Goal: Task Accomplishment & Management: Use online tool/utility

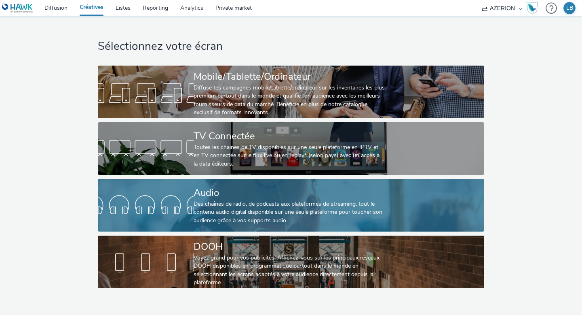
click at [223, 205] on div "Des chaînes de radio, de podcasts aux plateformes de streaming: tout le contenu…" at bounding box center [290, 212] width 192 height 25
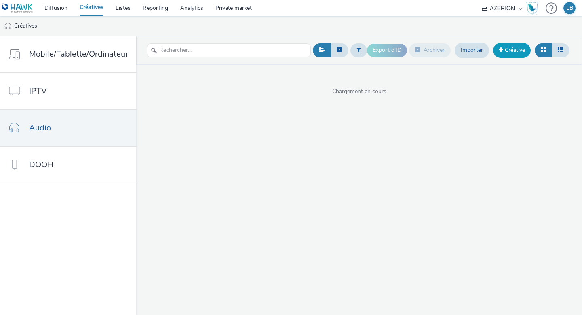
click at [520, 50] on link "Créative" at bounding box center [512, 50] width 38 height 15
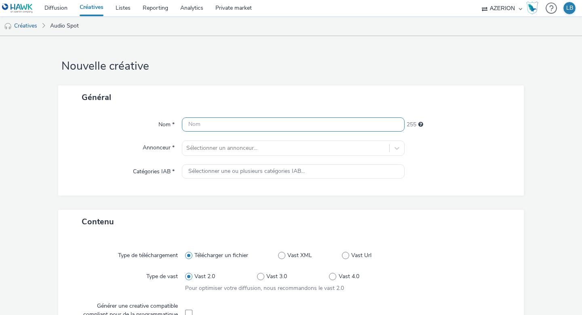
click at [251, 124] on input "text" at bounding box center [293, 124] width 223 height 14
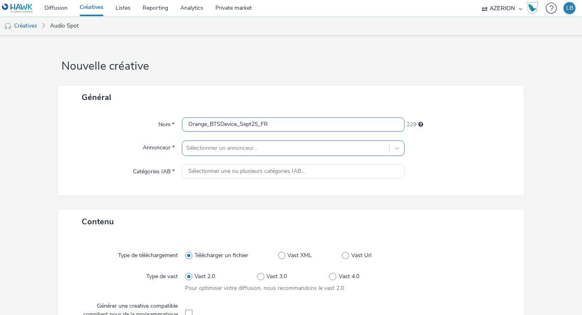
type input "Orange_BTSDevice_Sept25_FR"
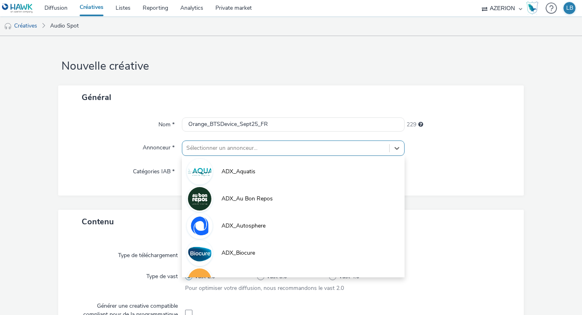
click at [247, 150] on div at bounding box center [285, 148] width 199 height 10
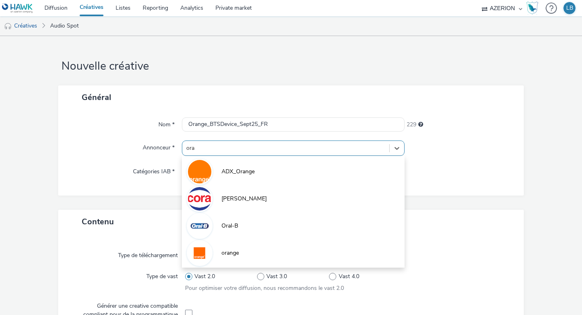
type input "oran"
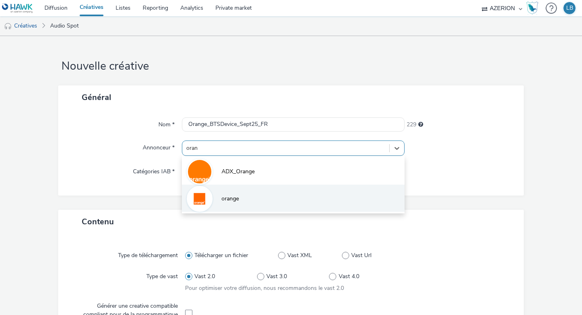
click at [250, 199] on li "orange" at bounding box center [293, 197] width 223 height 27
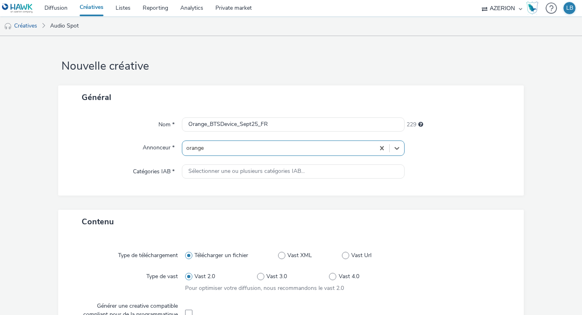
type input "[URL][DOMAIN_NAME]"
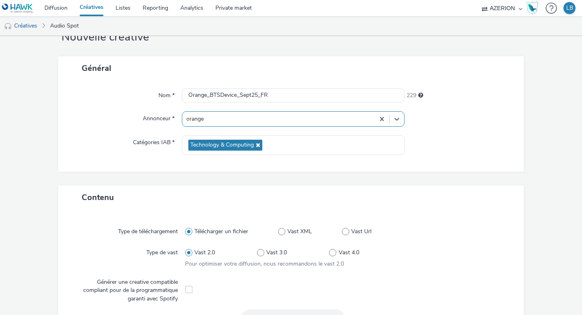
scroll to position [317, 0]
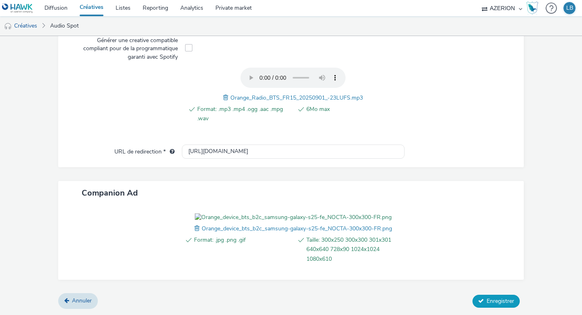
click at [485, 300] on button "Enregistrer" at bounding box center [496, 300] width 47 height 13
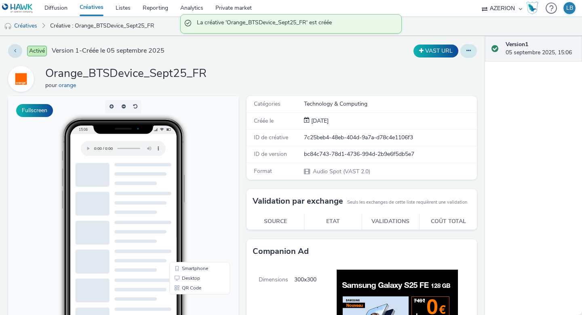
click at [472, 53] on button at bounding box center [468, 51] width 17 height 14
click at [450, 79] on link "Dupliquer" at bounding box center [446, 83] width 61 height 16
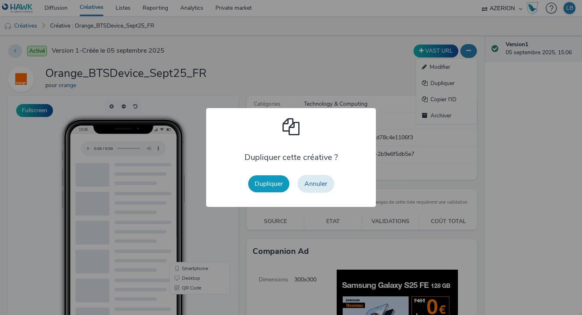
click at [285, 185] on button "Dupliquer" at bounding box center [268, 183] width 41 height 17
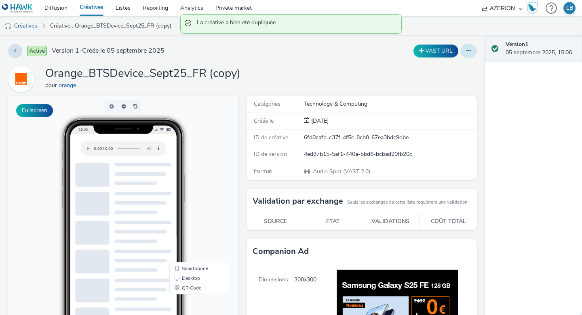
click at [470, 52] on icon at bounding box center [469, 51] width 4 height 6
click at [460, 69] on link "Modifier" at bounding box center [446, 67] width 61 height 16
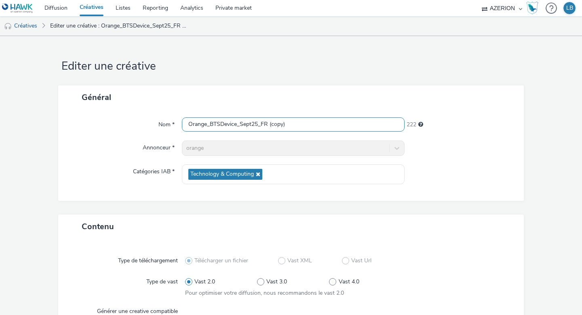
drag, startPoint x: 308, startPoint y: 125, endPoint x: 262, endPoint y: 126, distance: 46.5
click at [262, 126] on input "Orange_BTSDevice_Sept25_FR (copy)" at bounding box center [293, 124] width 223 height 14
type input "Orange_BTSDevice_Sept25_NL"
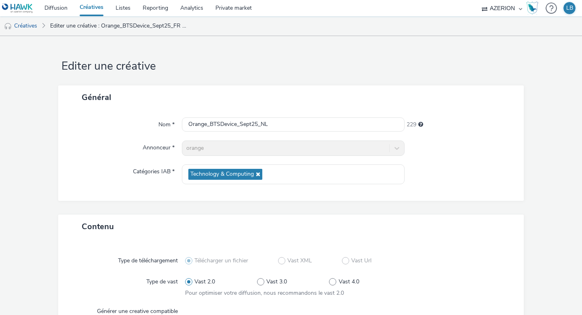
click at [287, 84] on form "Editer une créative Général Nom * Orange_BTSDevice_Sept25_NL 229 Annonceur * or…" at bounding box center [291, 310] width 582 height 549
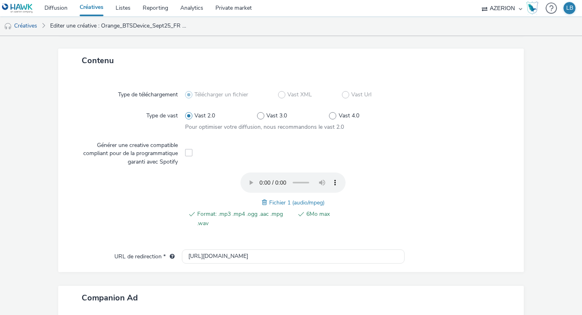
scroll to position [180, 0]
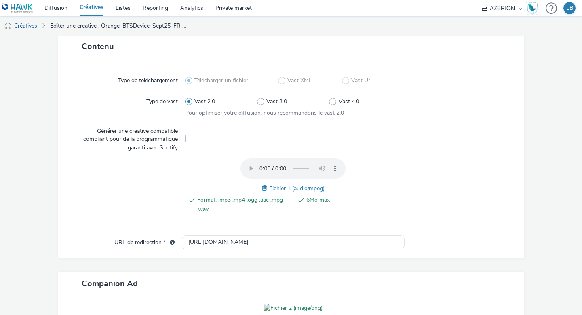
click at [266, 188] on span at bounding box center [265, 188] width 7 height 9
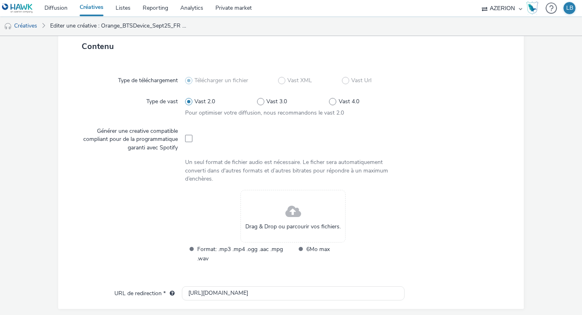
scroll to position [368, 0]
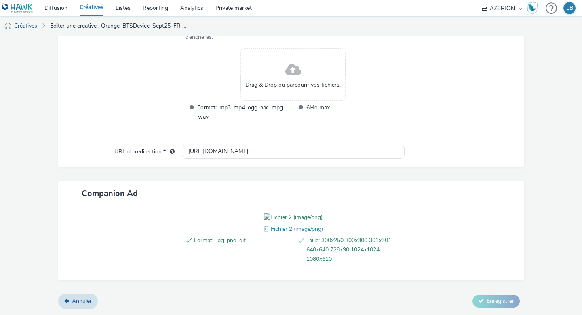
click at [266, 229] on span at bounding box center [267, 228] width 7 height 9
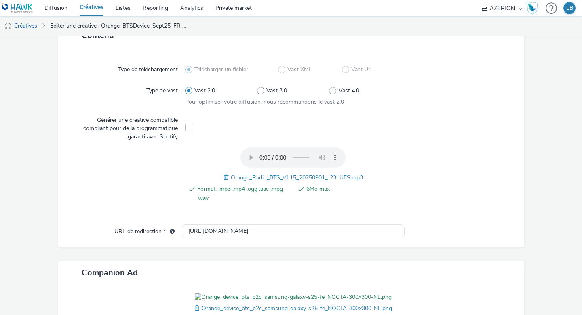
scroll to position [317, 0]
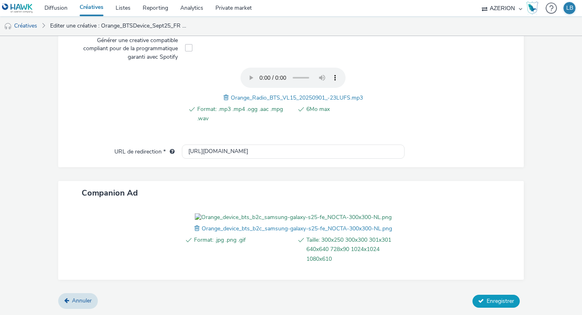
click at [492, 302] on span "Enregistrer" at bounding box center [500, 301] width 27 height 8
